Goal: Transaction & Acquisition: Purchase product/service

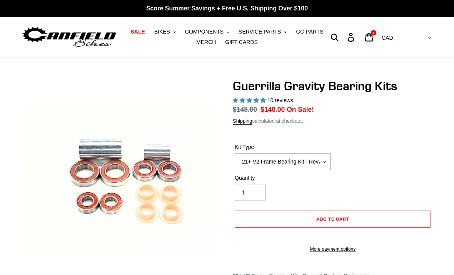
select select "highest-rating"
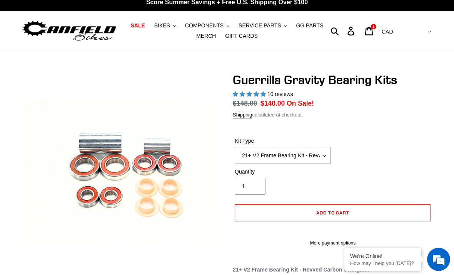
scroll to position [8, 0]
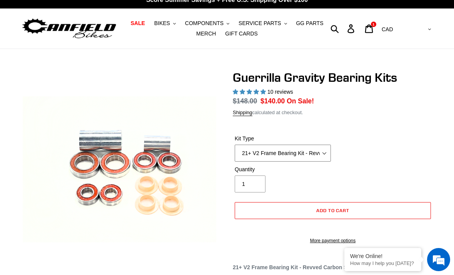
click at [321, 155] on select "21+ V2 Frame Bearing Kit - Revved Carbon Swingarm - In Stock 19+ V1 Frame Beari…" at bounding box center [283, 152] width 96 height 17
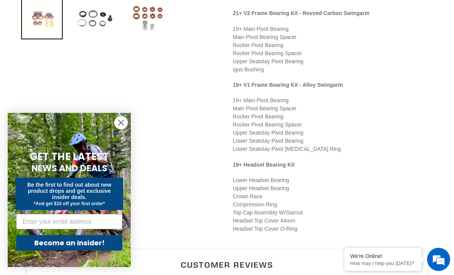
scroll to position [0, 0]
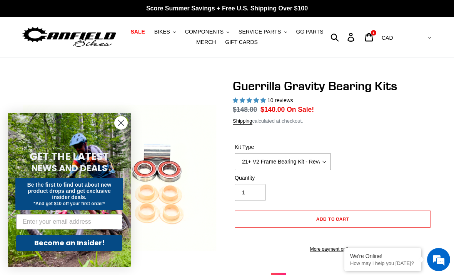
click at [168, 31] on span "BIKES" at bounding box center [162, 32] width 16 height 7
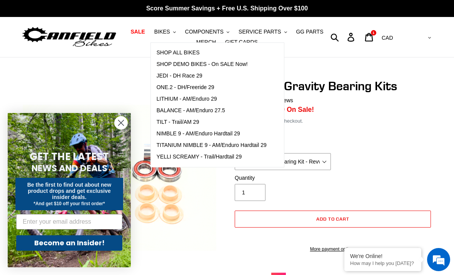
click at [193, 119] on span "TILT - Trail/AM 29" at bounding box center [178, 122] width 43 height 7
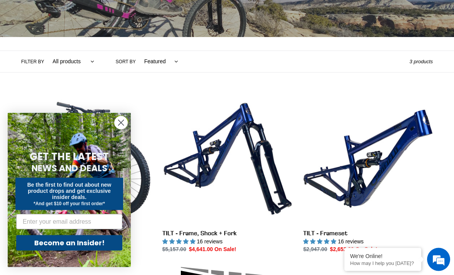
scroll to position [209, 0]
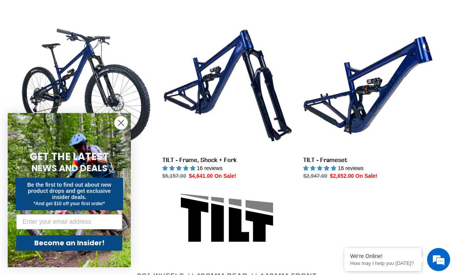
click at [249, 82] on link "TILT - Frame, Shock + Fork" at bounding box center [228, 99] width 130 height 159
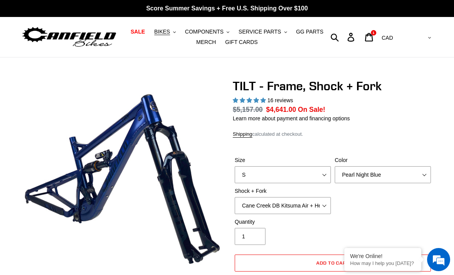
select select "highest-rating"
